Goal: Transaction & Acquisition: Obtain resource

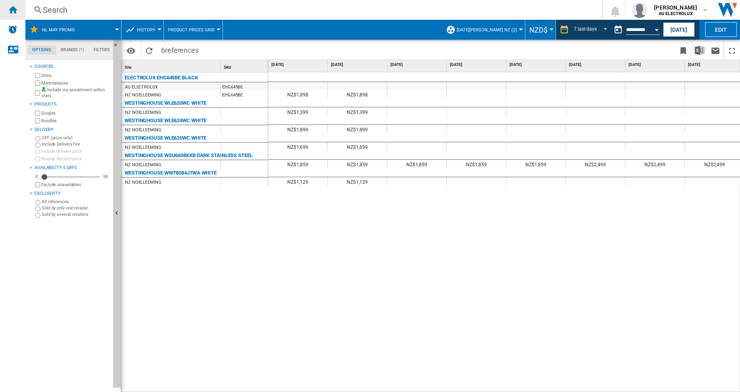
click at [12, 11] on ng-md-icon "Home" at bounding box center [13, 10] width 10 height 10
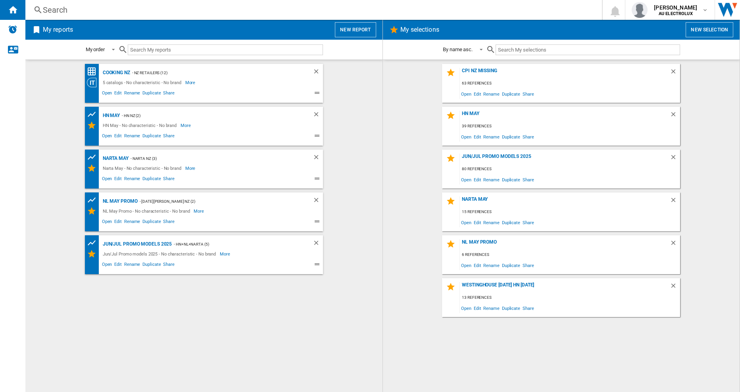
click at [352, 28] on button "New report" at bounding box center [355, 29] width 41 height 15
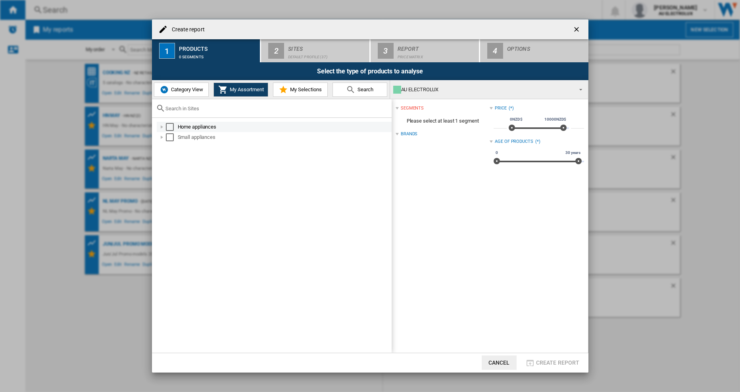
click at [164, 127] on div at bounding box center [162, 127] width 8 height 8
click at [171, 168] on div at bounding box center [171, 168] width 8 height 8
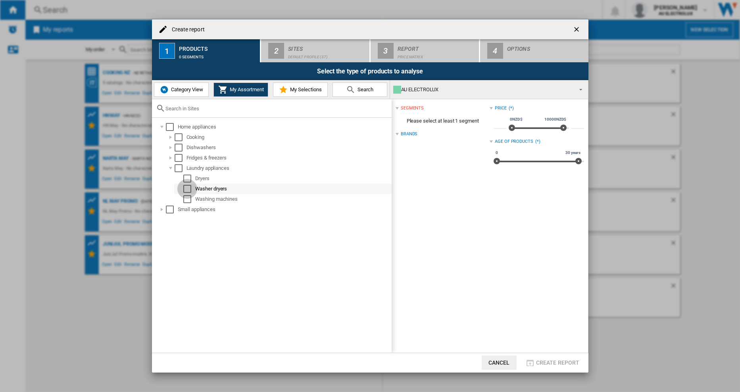
click at [187, 189] on div "Select" at bounding box center [187, 189] width 8 height 8
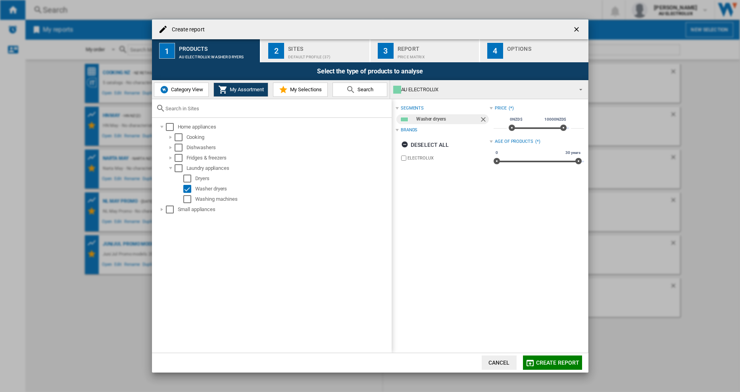
click at [293, 49] on div "Sites" at bounding box center [327, 46] width 78 height 8
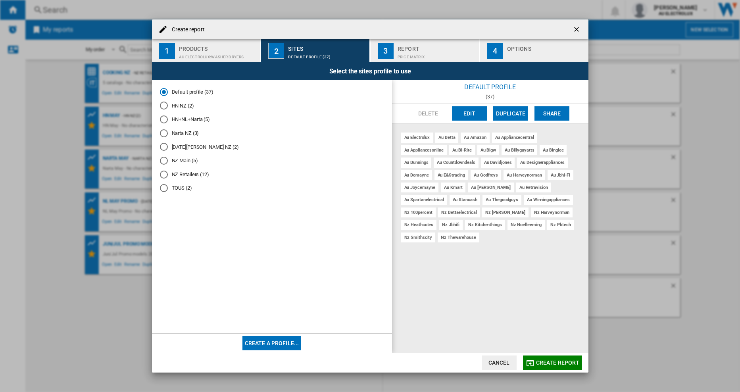
click at [201, 119] on md-radio-button "HN+NL+Narta (5)" at bounding box center [272, 120] width 224 height 8
click at [426, 58] on div "Price Matrix" at bounding box center [437, 55] width 78 height 8
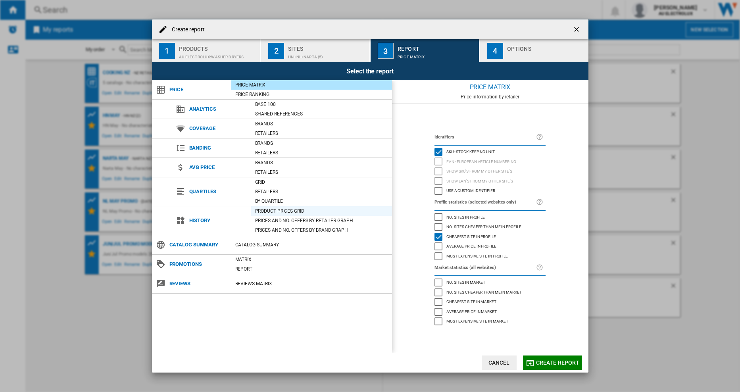
click at [294, 211] on div "Product prices grid" at bounding box center [321, 211] width 141 height 8
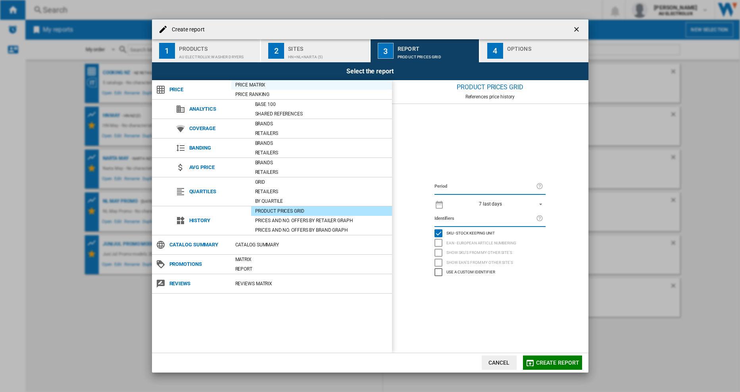
click at [246, 83] on div "Price Matrix" at bounding box center [311, 85] width 161 height 8
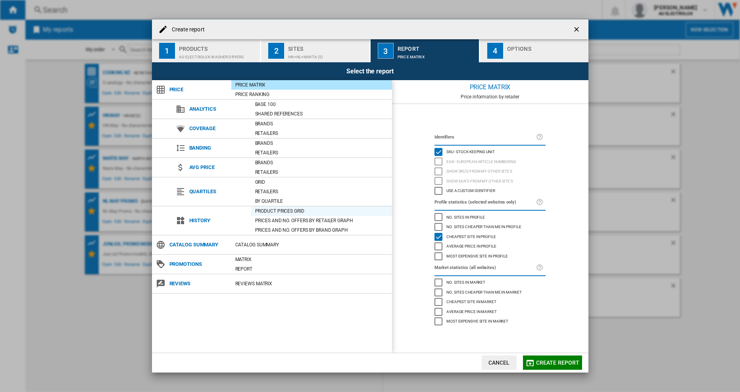
click at [290, 212] on div "Product prices grid" at bounding box center [321, 211] width 141 height 8
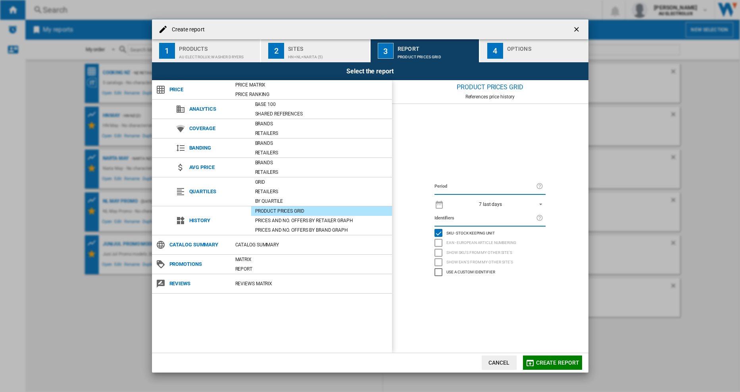
click at [542, 200] on span "REPORTS.WIZARD.STEPS.REPORT.STEPS.REPORT_OPTIONS.PERIOD: 7 last days" at bounding box center [539, 203] width 10 height 7
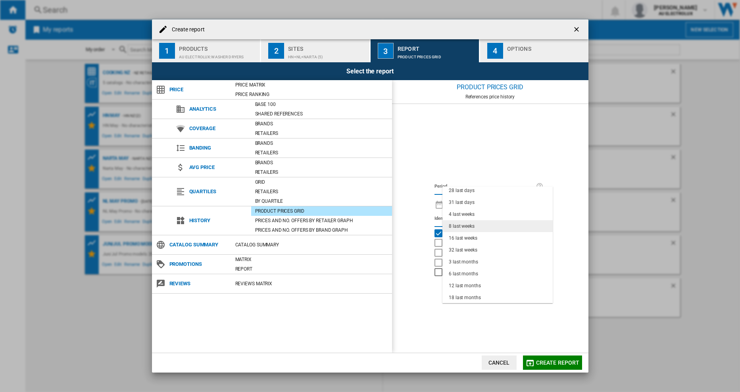
scroll to position [50, 0]
click at [475, 227] on div "8 last weeks" at bounding box center [462, 226] width 26 height 7
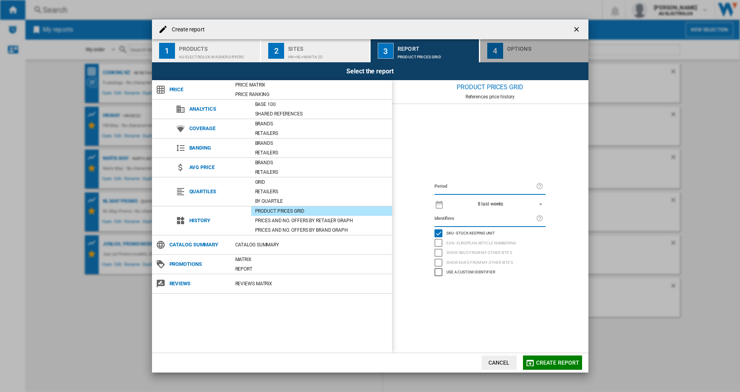
click at [510, 50] on div "Options" at bounding box center [546, 46] width 78 height 8
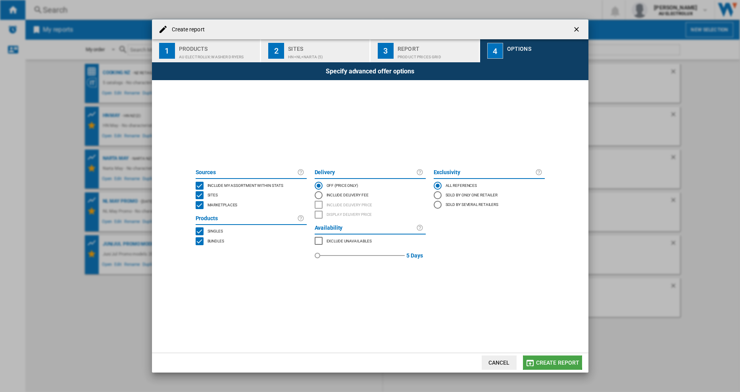
click at [549, 361] on span "Create report" at bounding box center [558, 363] width 44 height 6
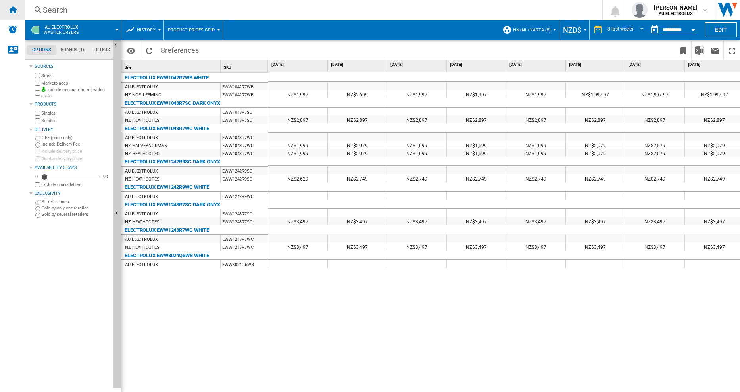
click at [11, 15] on div "Home" at bounding box center [12, 10] width 25 height 20
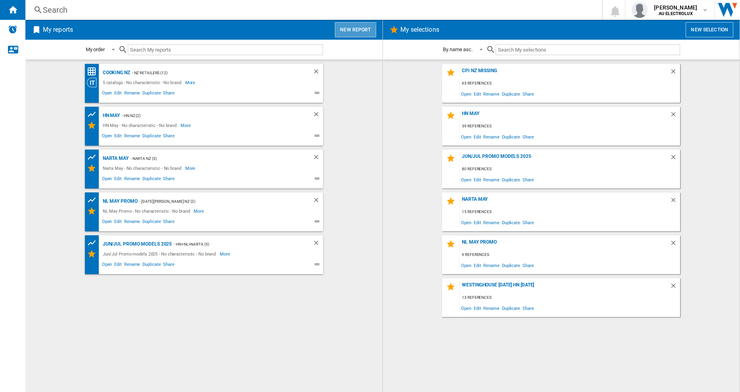
click at [351, 31] on button "New report" at bounding box center [355, 29] width 41 height 15
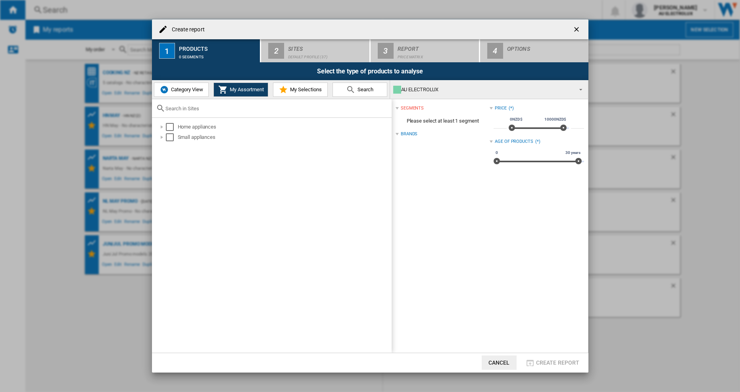
click at [179, 89] on span "Category View" at bounding box center [186, 90] width 34 height 6
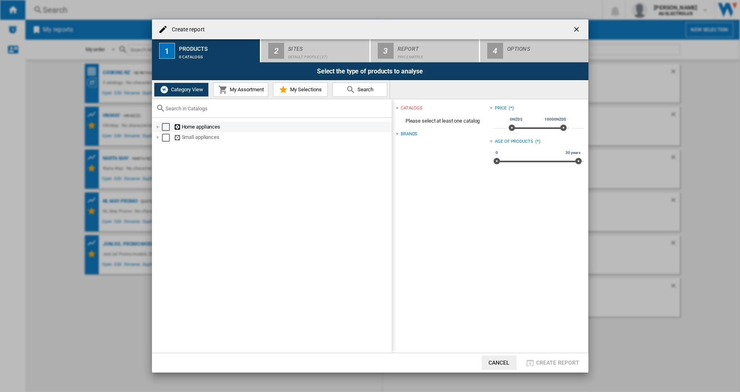
click at [157, 126] on div "Create report ..." at bounding box center [158, 127] width 8 height 8
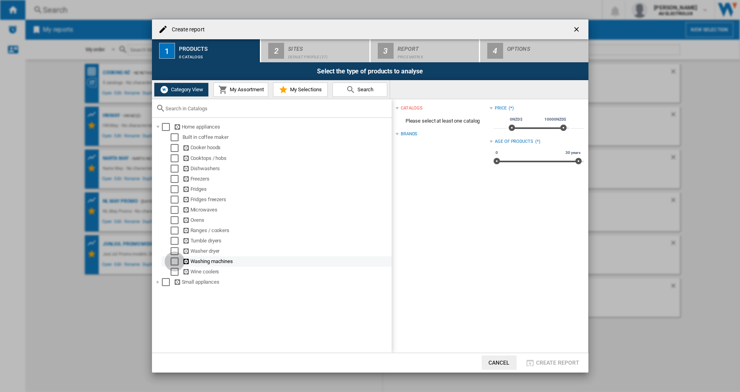
click at [171, 259] on div "Select" at bounding box center [175, 262] width 8 height 8
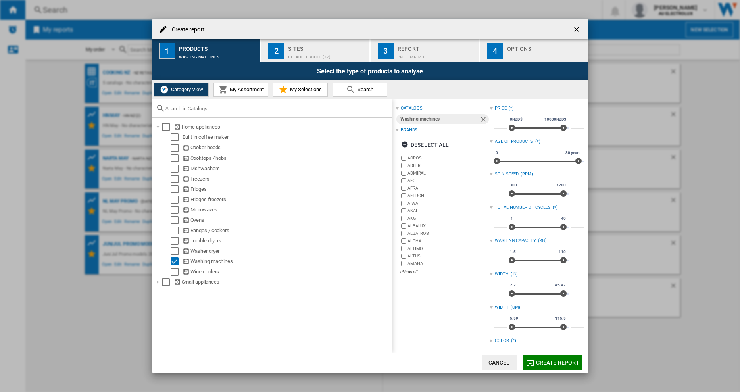
click at [323, 52] on div "Default profile (37)" at bounding box center [327, 55] width 78 height 8
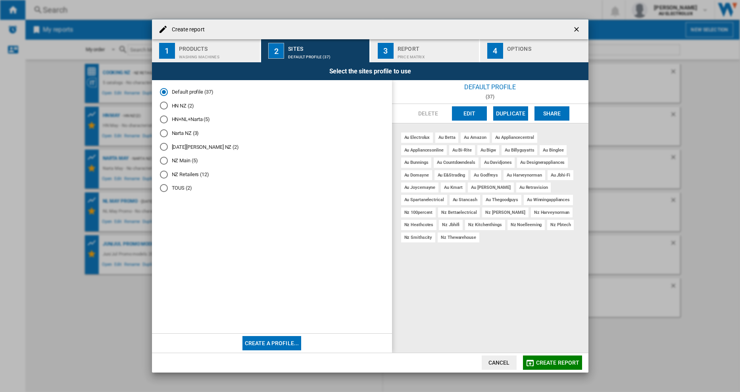
click at [192, 119] on md-radio-button "HN+NL+Narta (5)" at bounding box center [272, 120] width 224 height 8
click at [453, 48] on div "Report" at bounding box center [437, 46] width 78 height 8
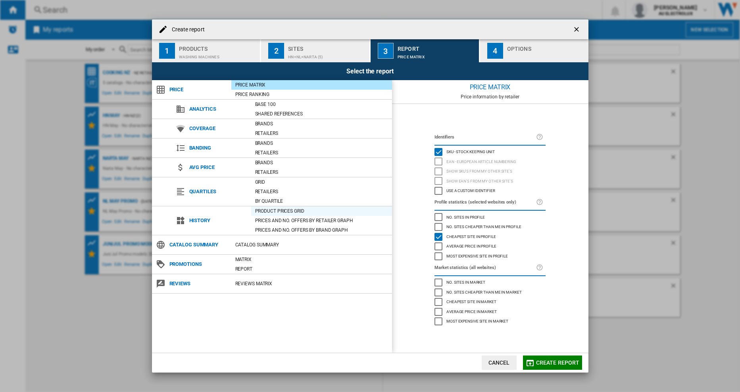
click at [297, 209] on div "Product prices grid" at bounding box center [321, 211] width 141 height 8
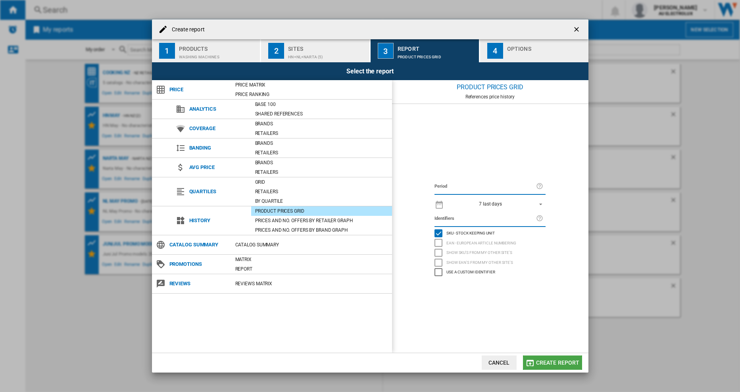
click at [564, 363] on span "Create report" at bounding box center [558, 363] width 44 height 6
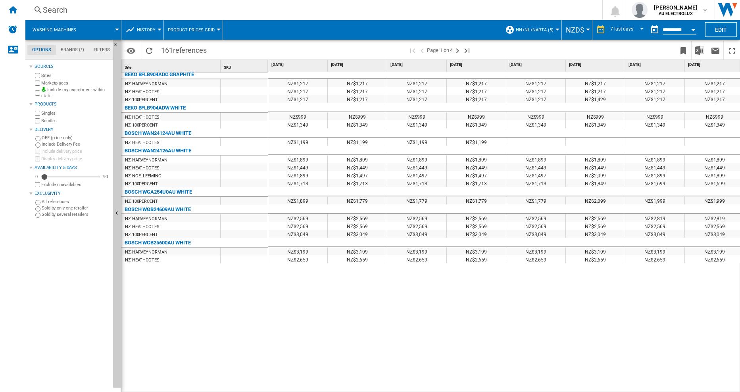
scroll to position [81, 0]
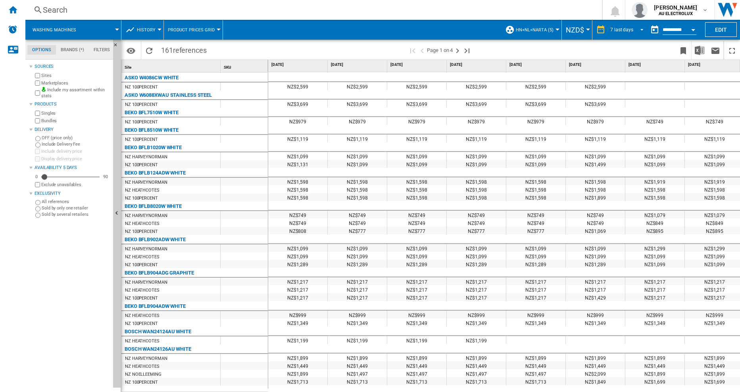
click at [635, 28] on span "REPORTS.WIZARD.STEPS.REPORT.STEPS.REPORT_OPTIONS.PERIOD: 7 last days" at bounding box center [640, 28] width 10 height 7
click at [623, 75] on div "31 last days" at bounding box center [622, 78] width 26 height 7
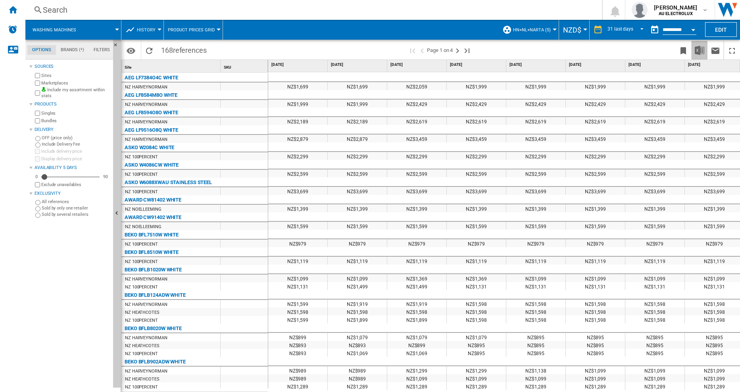
click at [700, 51] on img "Download in Excel" at bounding box center [700, 51] width 10 height 10
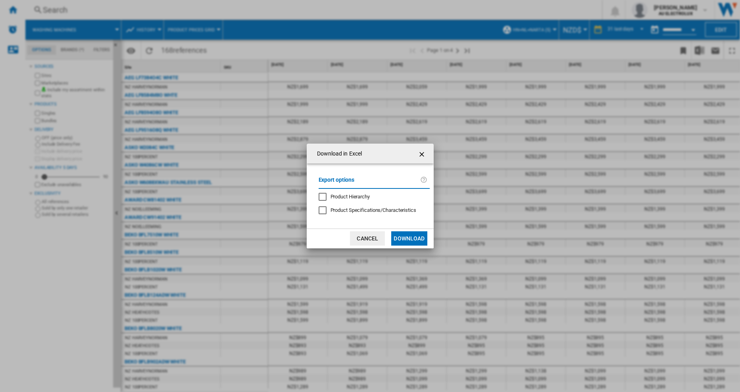
click at [414, 239] on button "Download" at bounding box center [409, 238] width 36 height 14
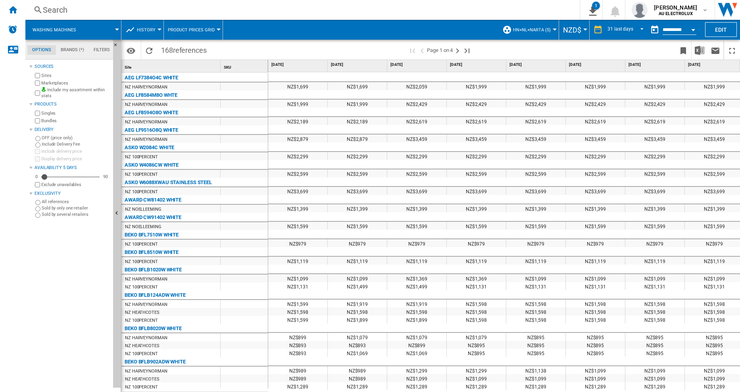
drag, startPoint x: 4, startPoint y: 225, endPoint x: -1, endPoint y: 223, distance: 5.0
click at [0, 223] on html "In order to access Insight, please log out and log in again OK NEW Search Searc…" at bounding box center [370, 196] width 740 height 392
